Goal: Task Accomplishment & Management: Manage account settings

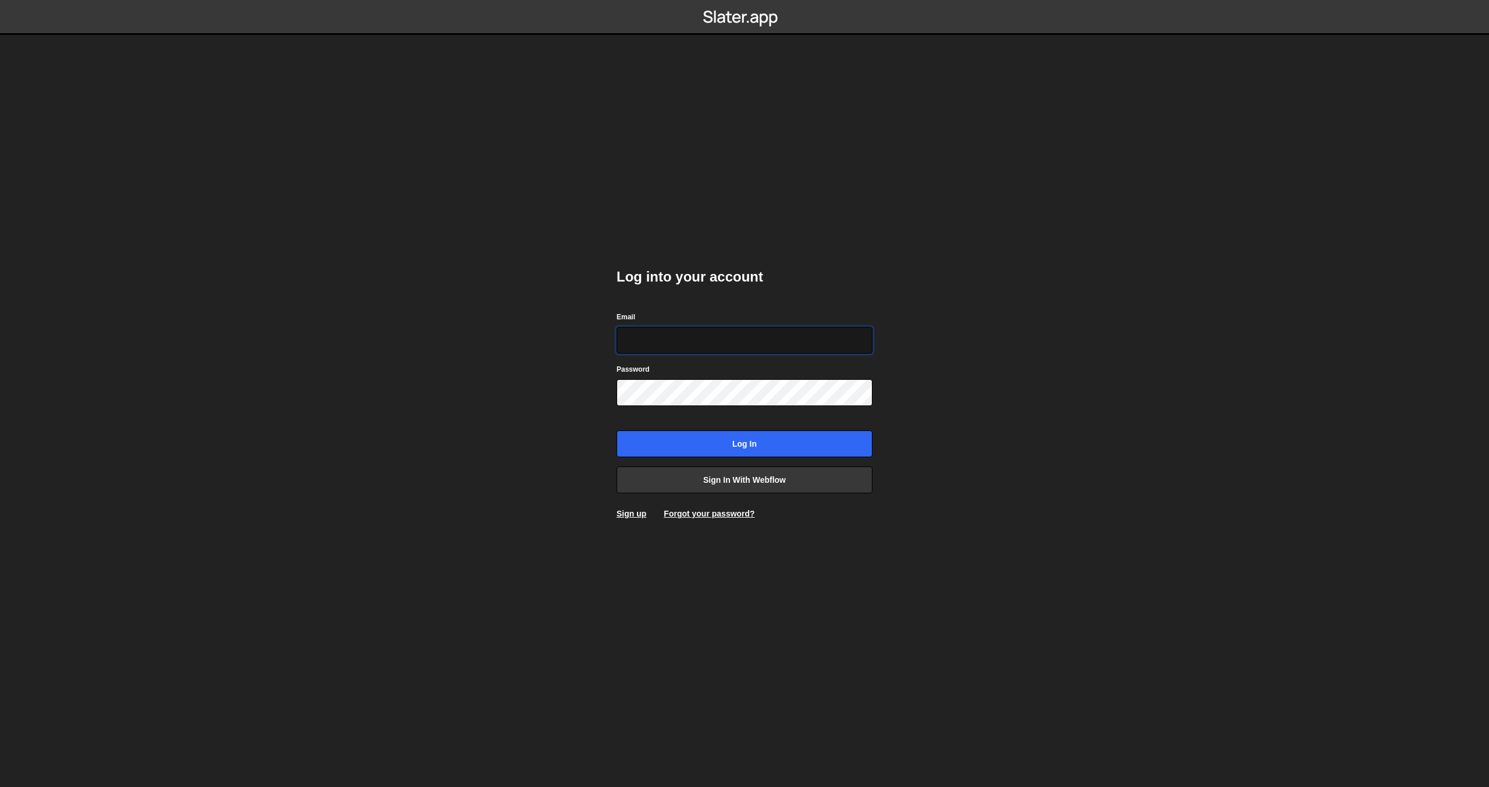
type input "mjankowski@designhelp.pl"
click at [812, 449] on input "Log in" at bounding box center [745, 444] width 256 height 27
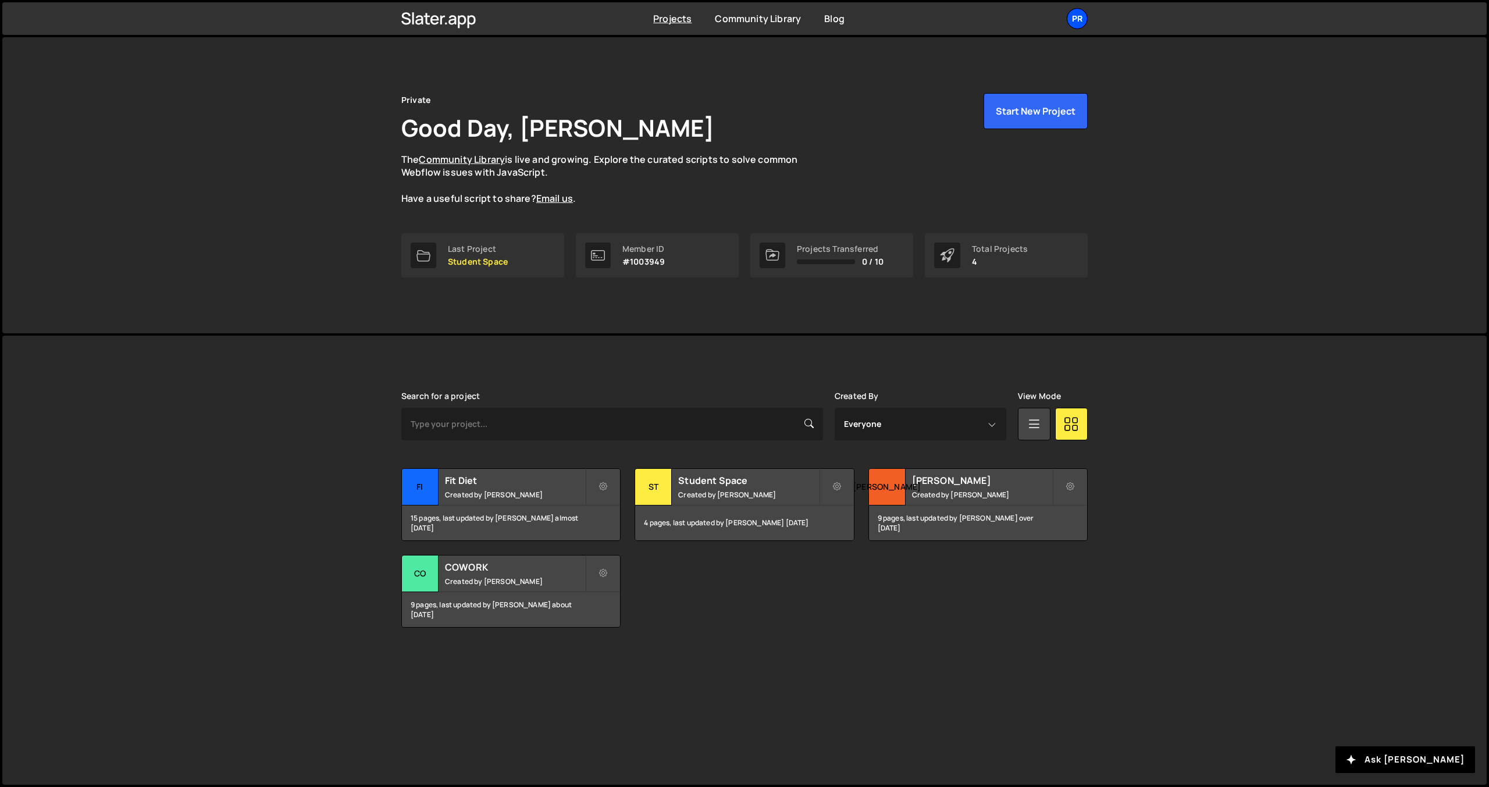
click at [1077, 23] on div "Pr" at bounding box center [1077, 18] width 21 height 21
click at [976, 130] on link "Billing" at bounding box center [1015, 129] width 144 height 20
click at [362, 172] on div "Private Good Day, [PERSON_NAME] The Community Library is live and growing. Expl…" at bounding box center [744, 185] width 1485 height 296
